Goal: Information Seeking & Learning: Learn about a topic

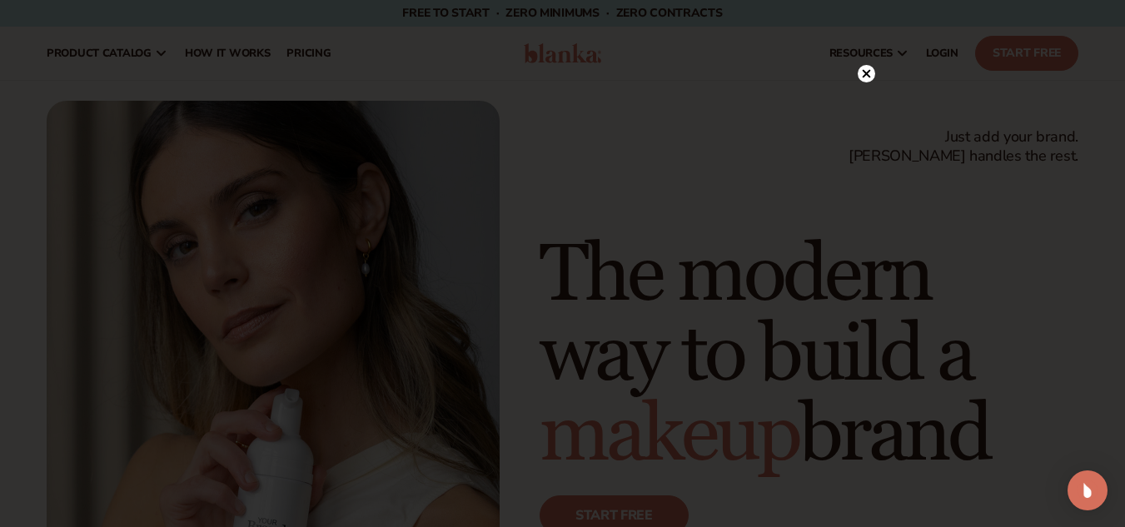
click at [867, 72] on icon at bounding box center [866, 74] width 8 height 8
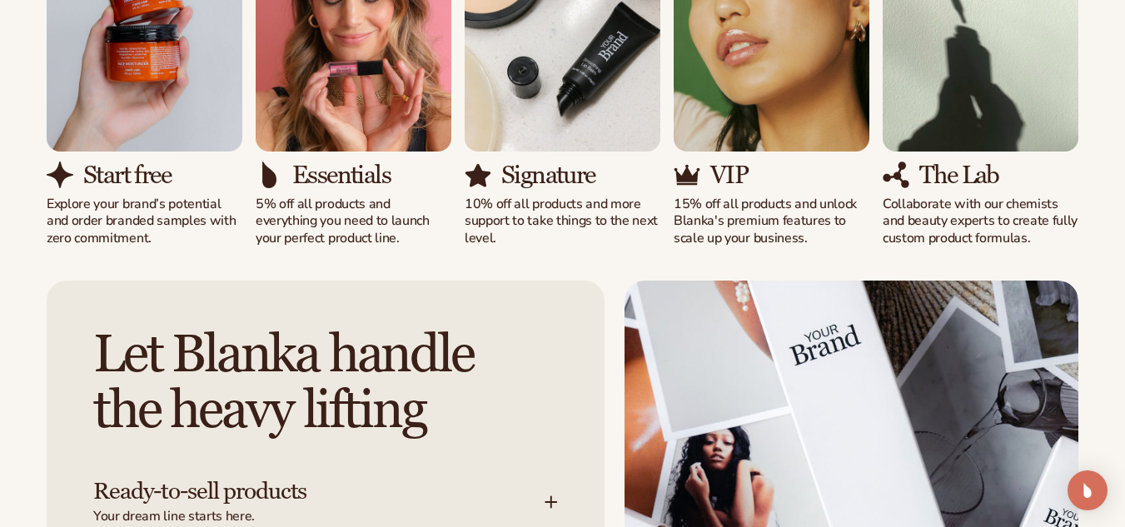
scroll to position [1079, 0]
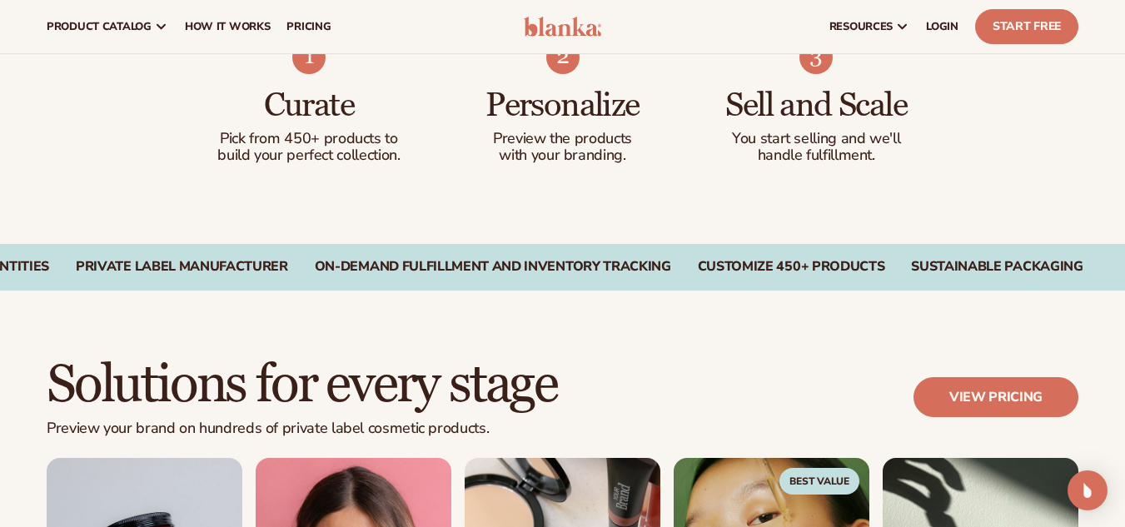
drag, startPoint x: 1004, startPoint y: 164, endPoint x: 1116, endPoint y: 170, distance: 112.5
click at [1116, 170] on div "Curate Pick from 450+ products to build your perfect collection. Personalize Pr…" at bounding box center [562, 119] width 1125 height 250
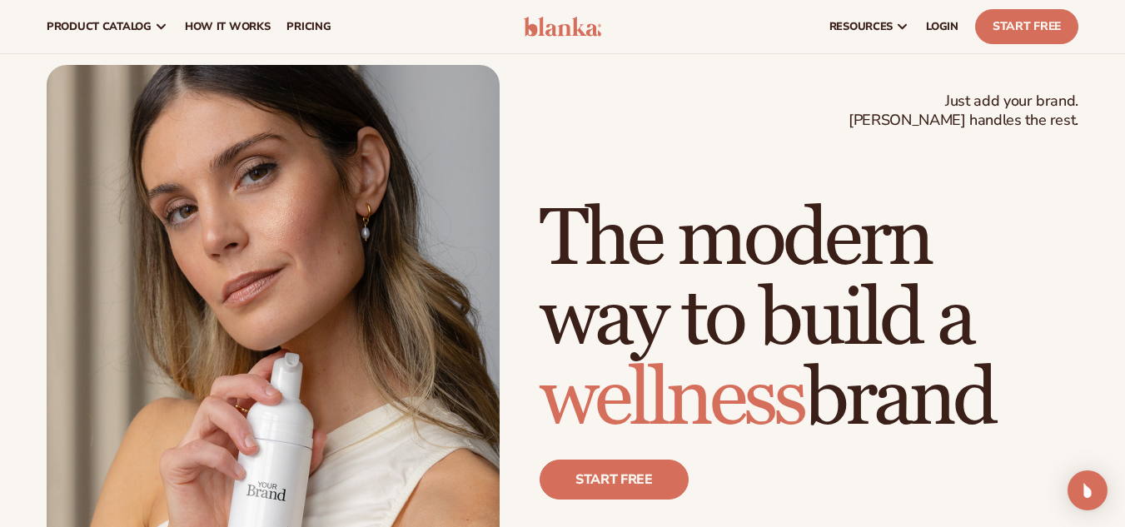
scroll to position [0, 0]
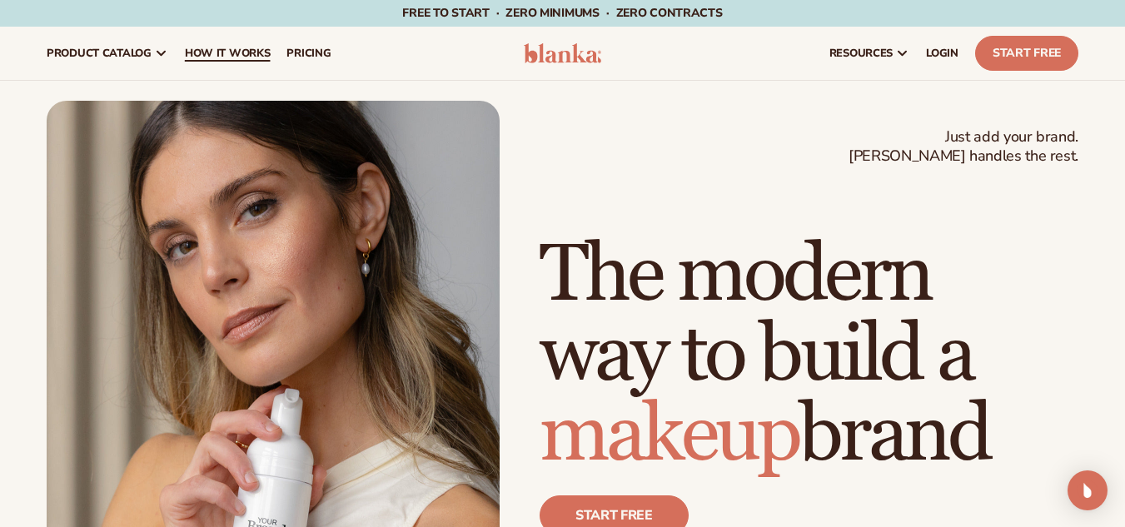
click at [223, 55] on span "How It Works" at bounding box center [228, 53] width 86 height 13
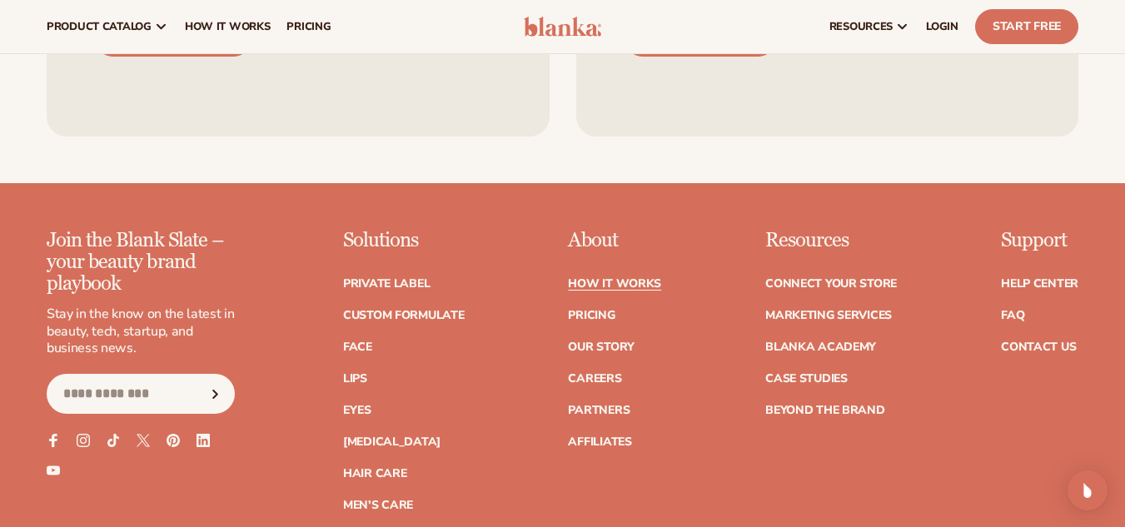
scroll to position [3287, 0]
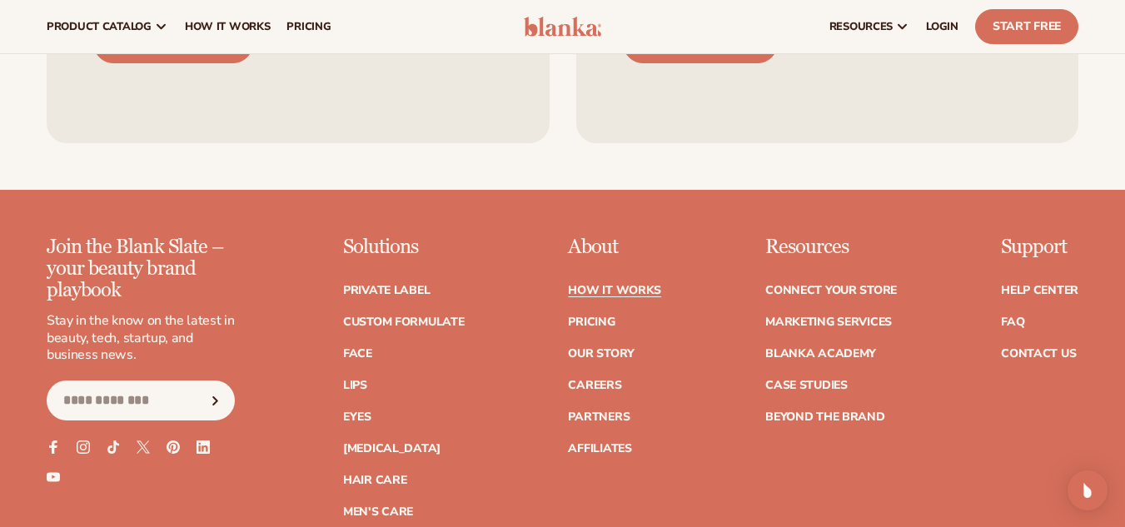
drag, startPoint x: 1136, startPoint y: 60, endPoint x: 1136, endPoint y: 475, distance: 414.6
click at [201, 440] on icon at bounding box center [203, 447] width 14 height 14
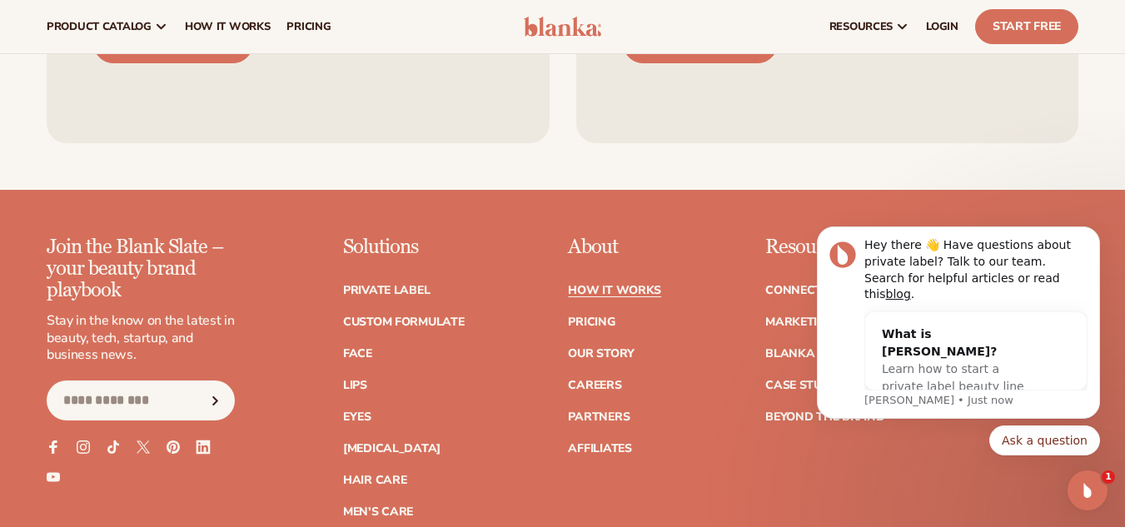
scroll to position [0, 0]
click at [1055, 427] on button "Ask a question" at bounding box center [1044, 440] width 111 height 30
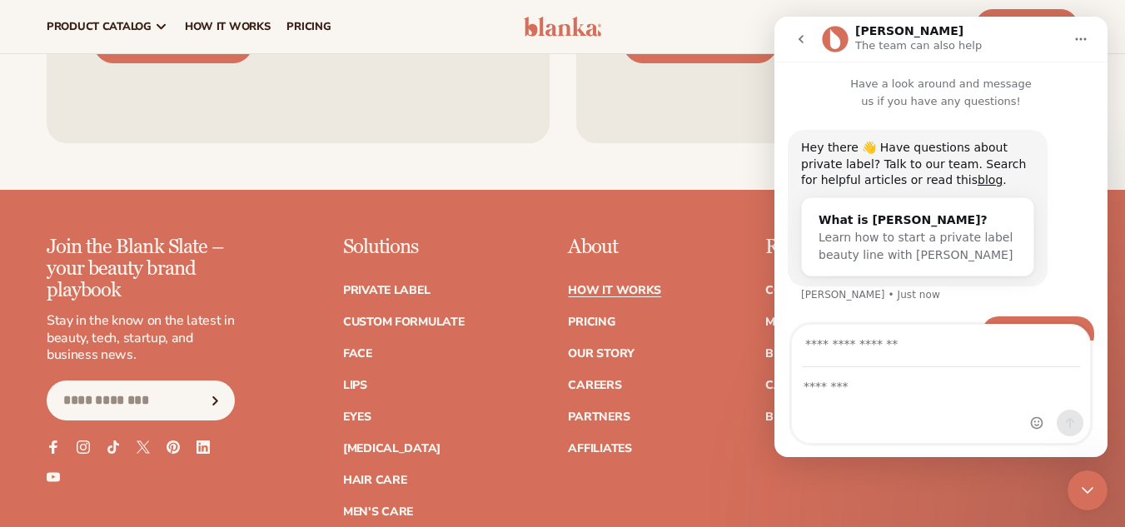
scroll to position [46, 0]
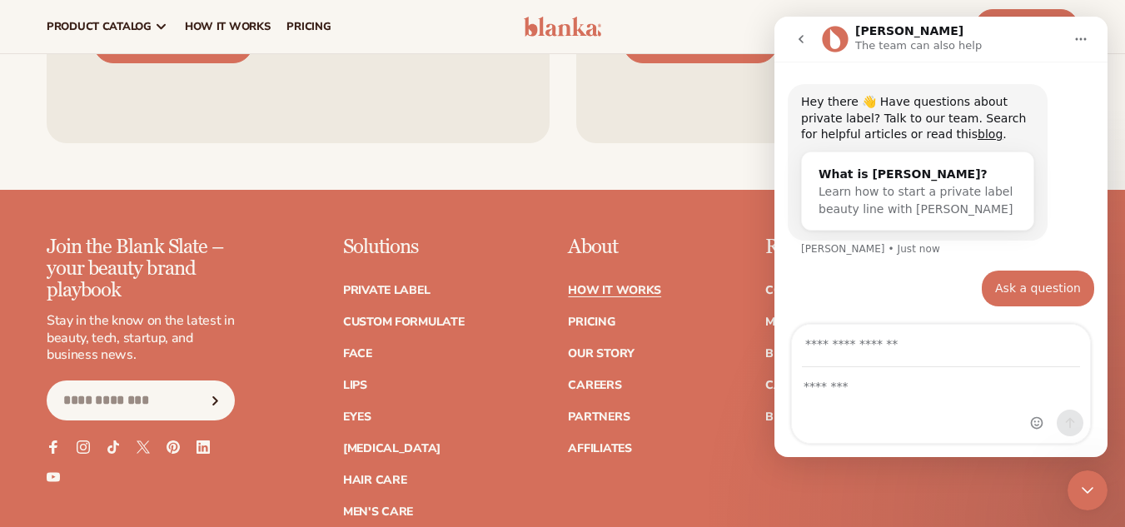
click at [809, 301] on div "Ask a question • Just now" at bounding box center [941, 299] width 306 height 57
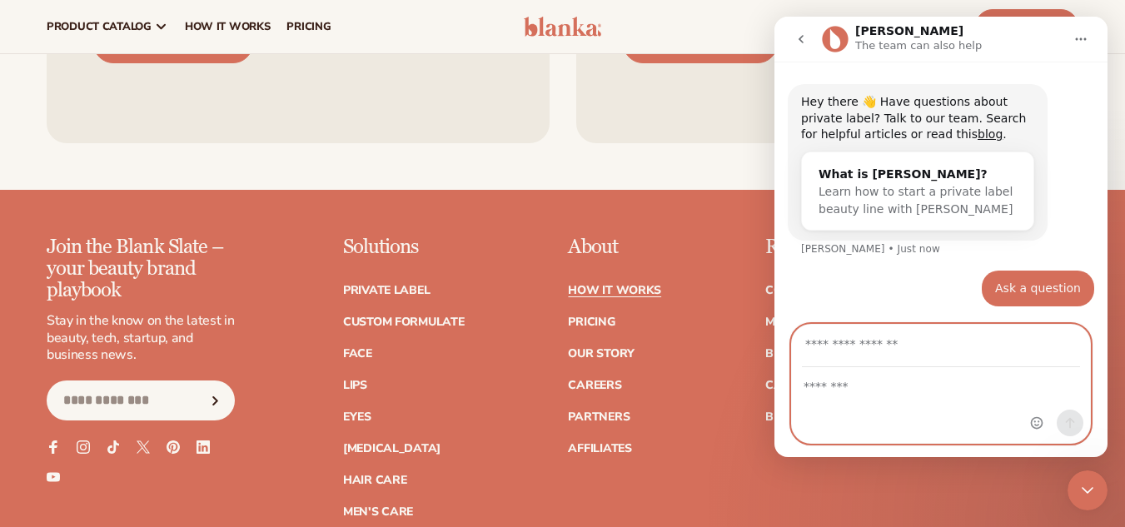
click at [863, 343] on input "Your email" at bounding box center [941, 346] width 278 height 42
type input "*"
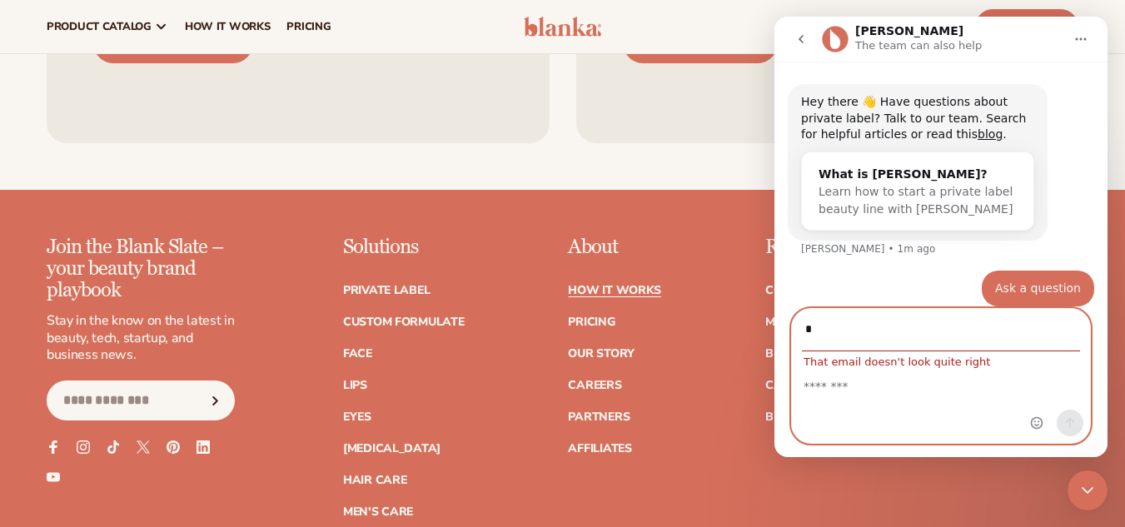
click at [680, 318] on div "Join the Blank Slate – your beauty brand playbook Stay in the know on the lates…" at bounding box center [563, 392] width 1032 height 313
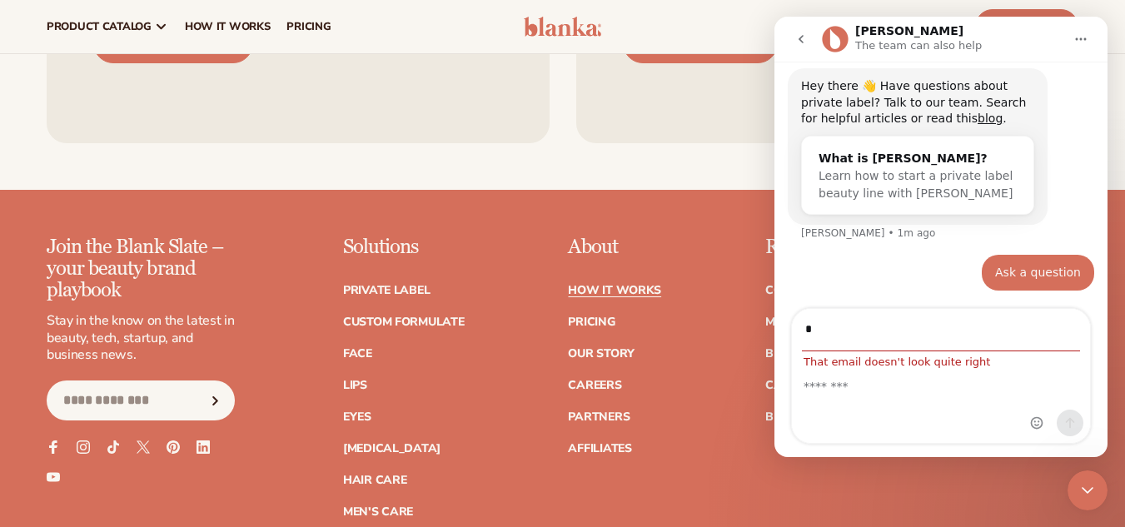
click at [804, 38] on icon "go back" at bounding box center [800, 38] width 13 height 13
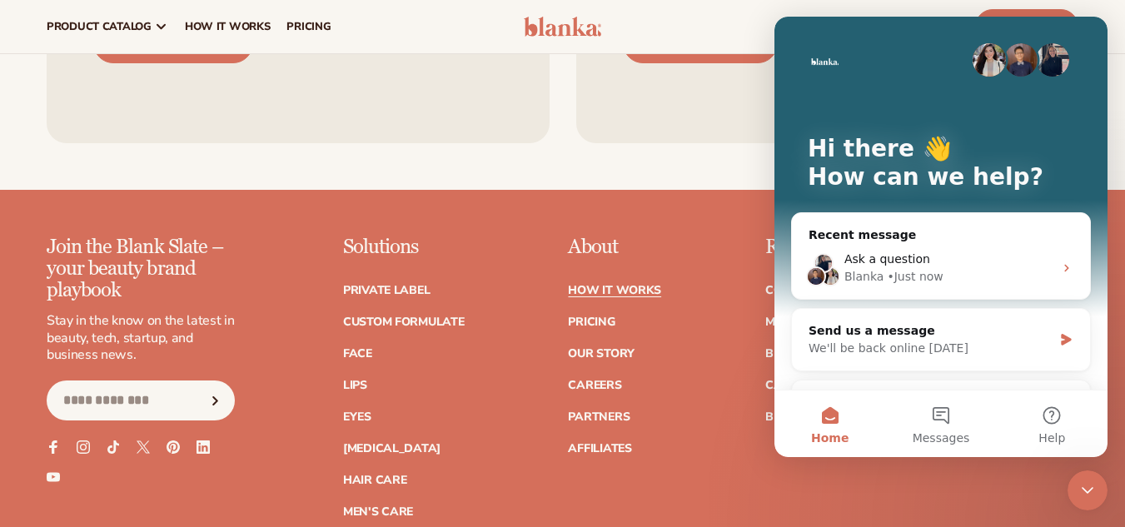
click at [743, 52] on div "resources connect your store" at bounding box center [852, 26] width 469 height 53
click at [942, 271] on div "Blanka • Just now" at bounding box center [948, 276] width 209 height 17
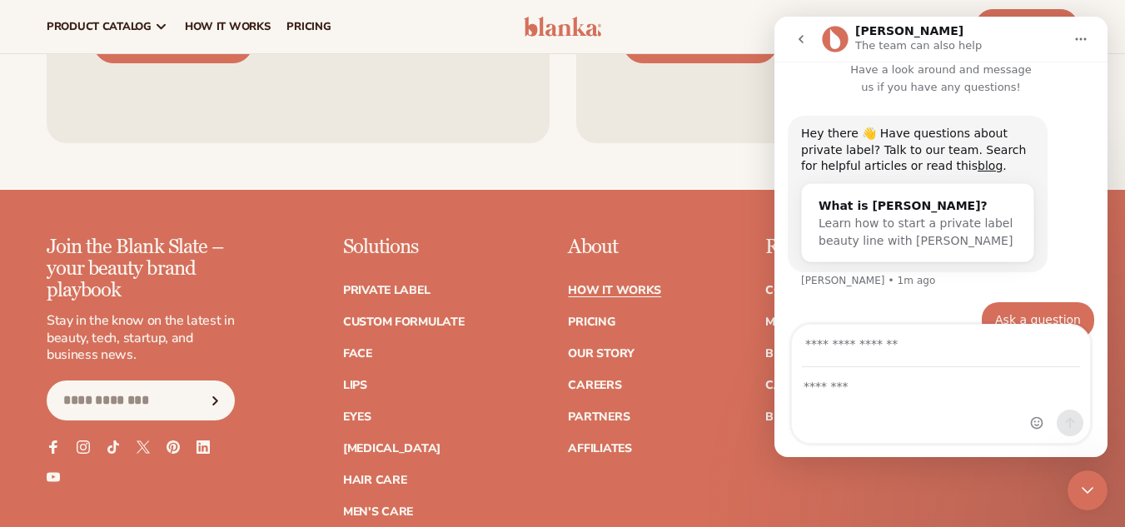
scroll to position [46, 0]
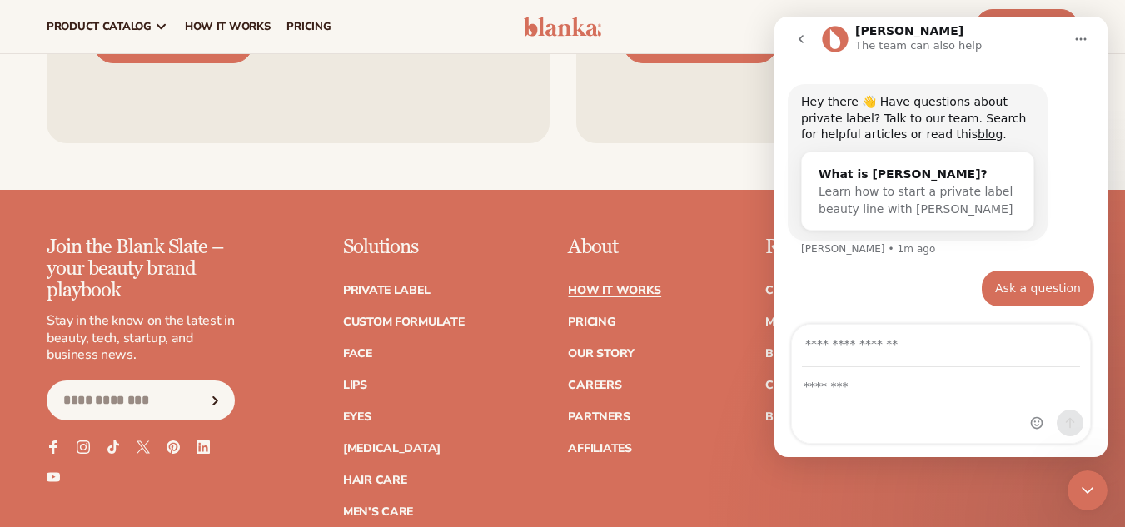
click at [798, 41] on icon "go back" at bounding box center [800, 38] width 13 height 13
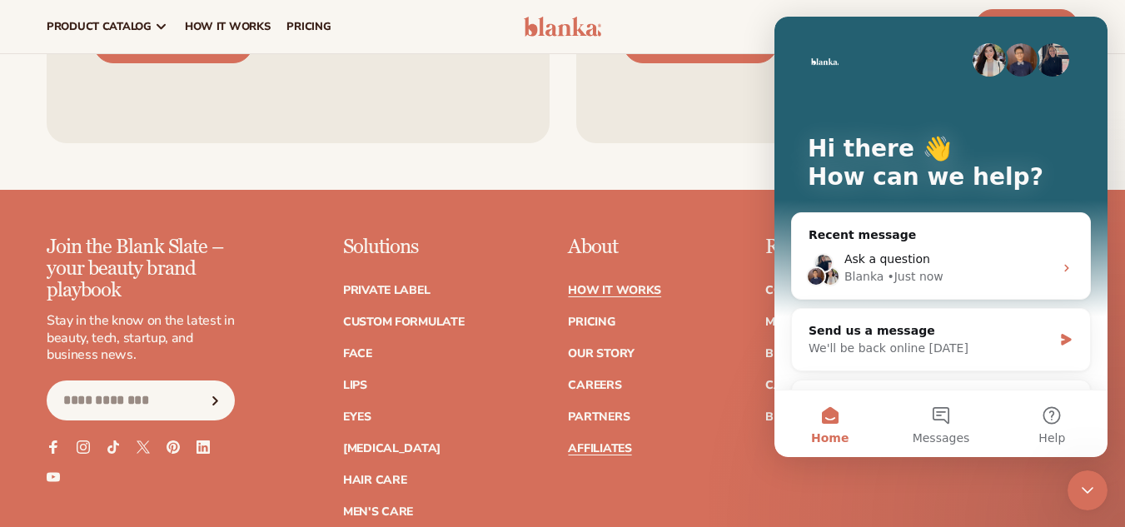
click at [609, 443] on link "Affiliates" at bounding box center [599, 449] width 63 height 12
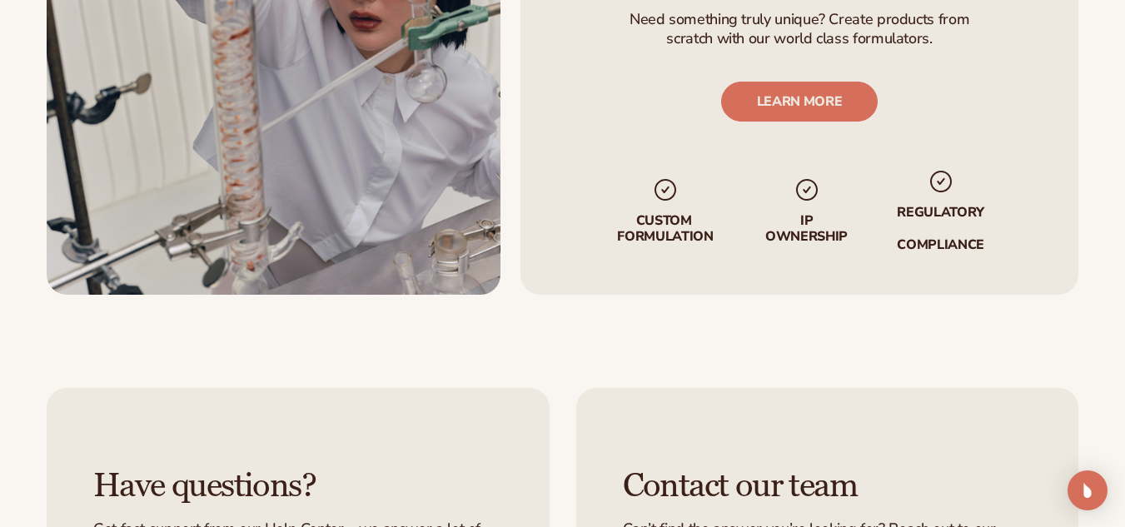
scroll to position [3309, 0]
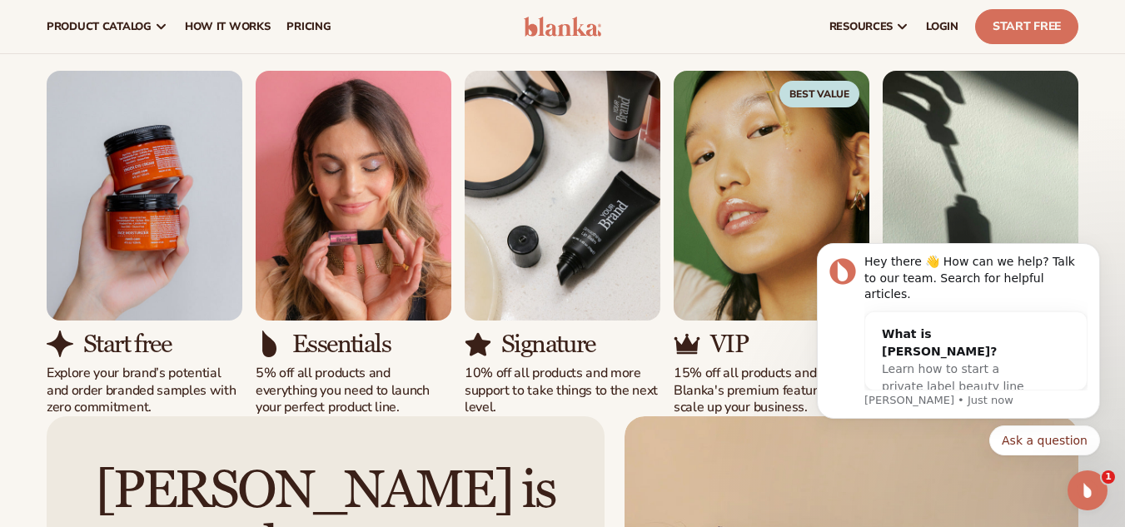
scroll to position [1598, 0]
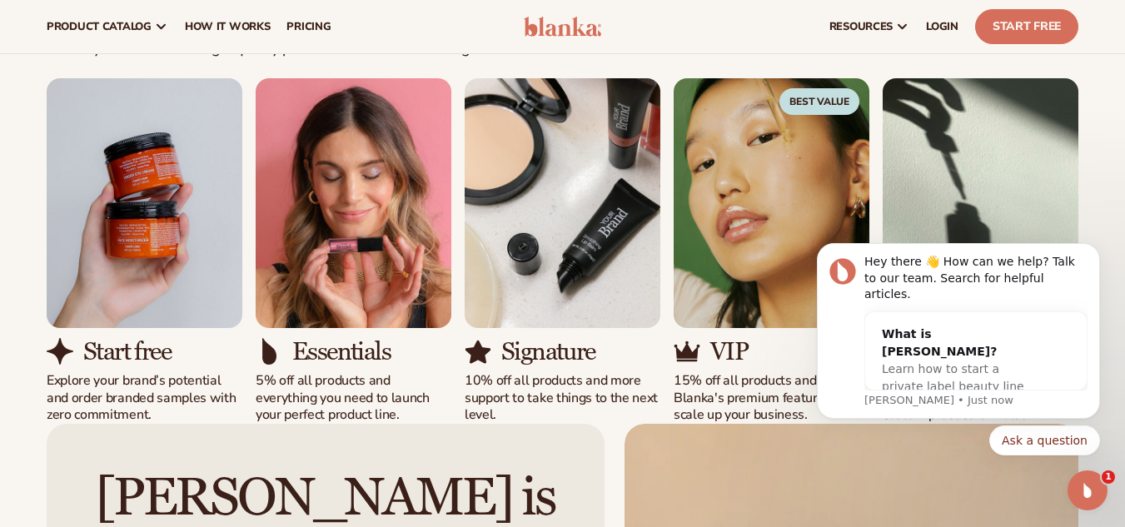
drag, startPoint x: 1136, startPoint y: 401, endPoint x: 321, endPoint y: 12, distance: 903.0
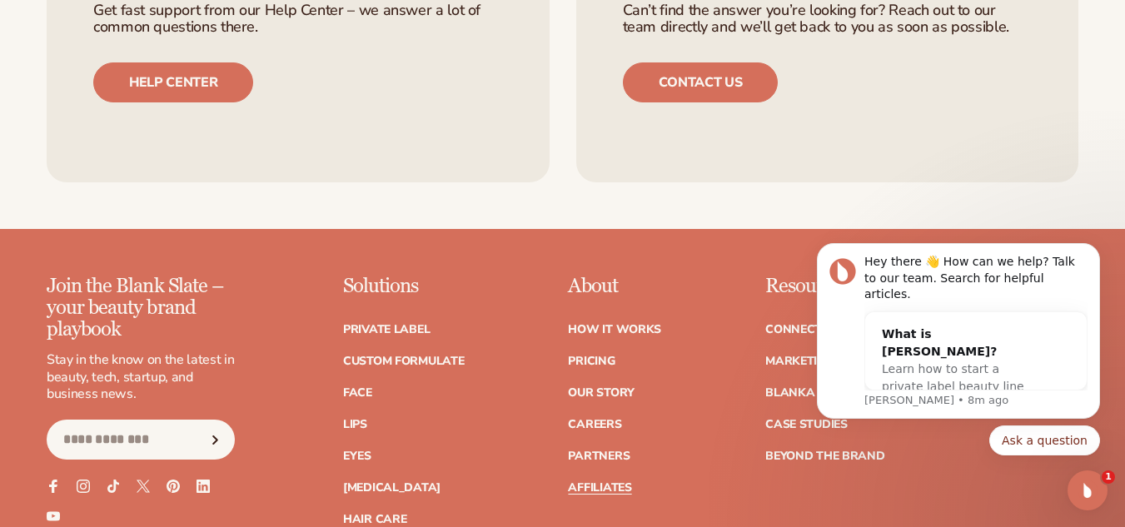
scroll to position [3835, 0]
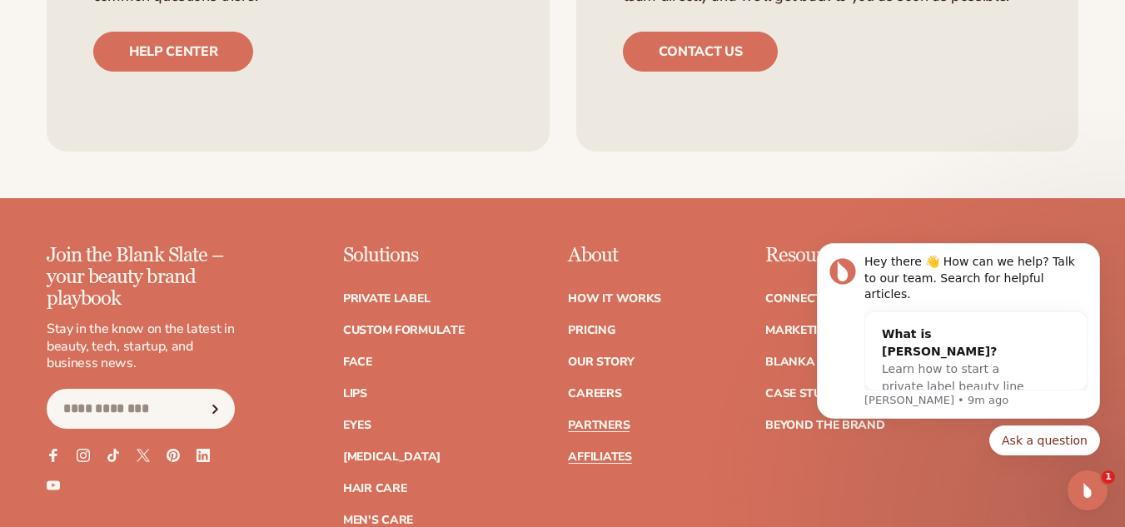
click at [598, 420] on link "Partners" at bounding box center [599, 426] width 62 height 12
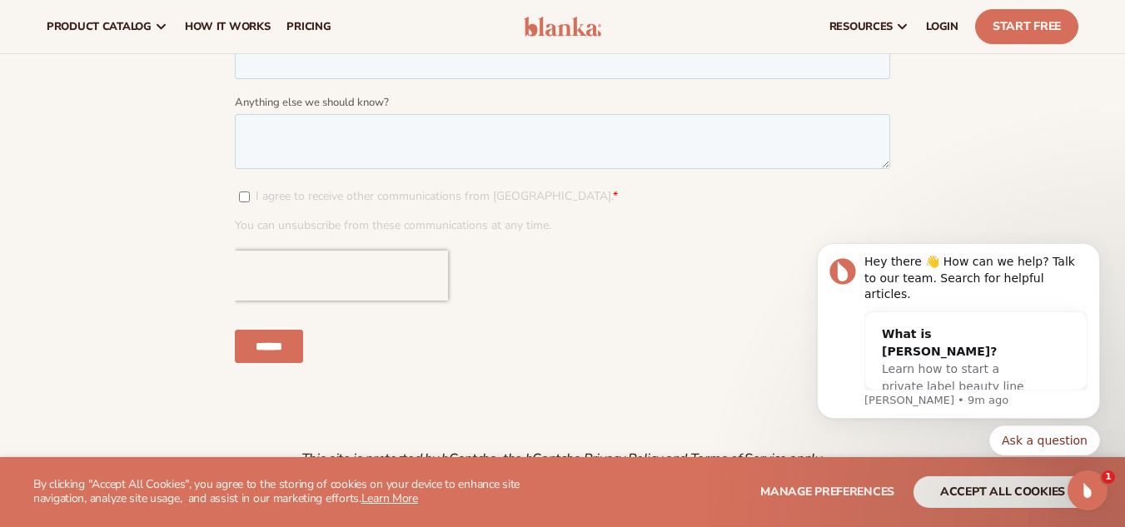
scroll to position [1981, 0]
